Goal: Task Accomplishment & Management: Manage account settings

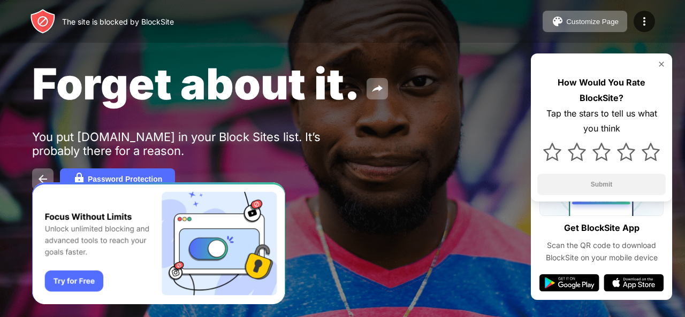
click at [661, 64] on img at bounding box center [661, 64] width 9 height 9
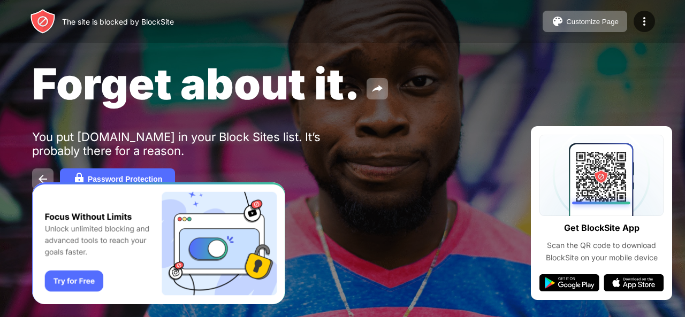
click at [315, 143] on div "You put youtube.com in your Block Sites list. It’s probably there for a reason." at bounding box center [197, 144] width 331 height 28
click at [641, 27] on img at bounding box center [644, 21] width 13 height 13
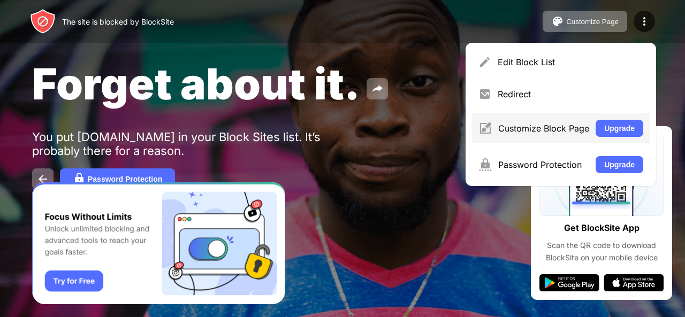
click at [554, 135] on div "Customize Block Page Upgrade" at bounding box center [561, 128] width 178 height 30
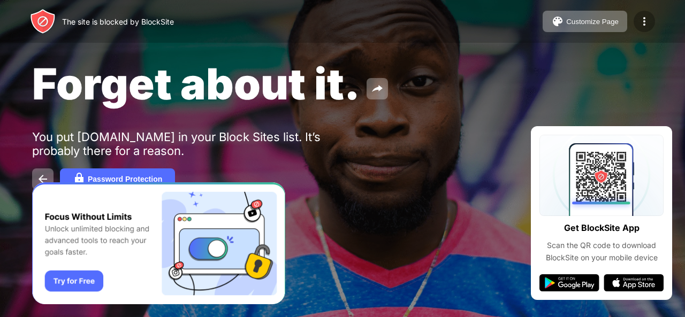
click at [645, 18] on img at bounding box center [644, 21] width 13 height 13
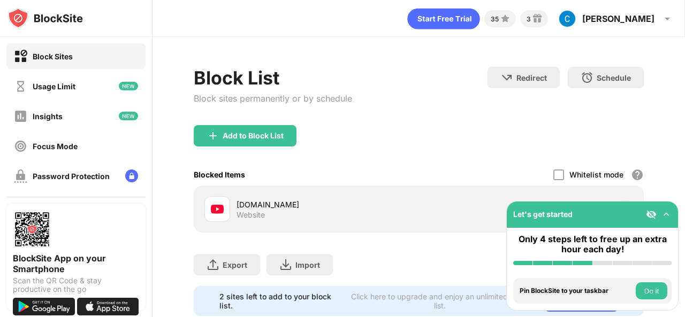
click at [647, 192] on div "Block List Block sites permanently or by schedule Redirect Choose a site to be …" at bounding box center [419, 191] width 533 height 309
click at [616, 201] on div at bounding box center [624, 209] width 17 height 17
